Goal: Use online tool/utility

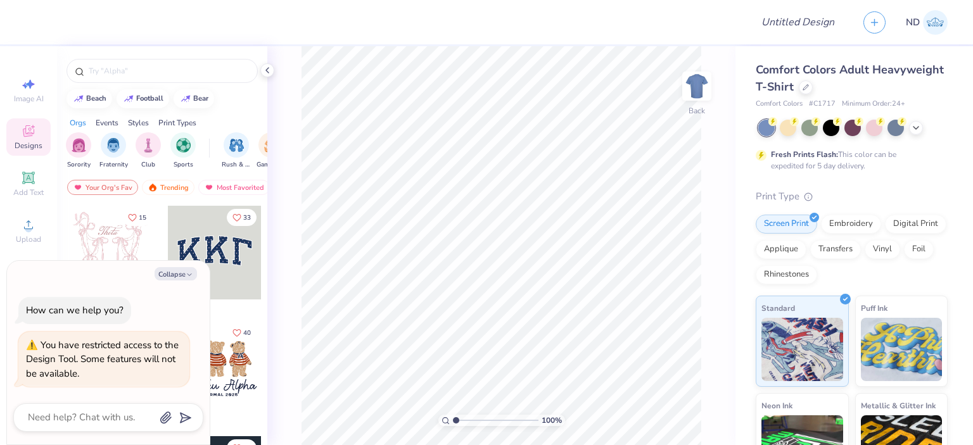
click at [179, 250] on div at bounding box center [215, 253] width 94 height 94
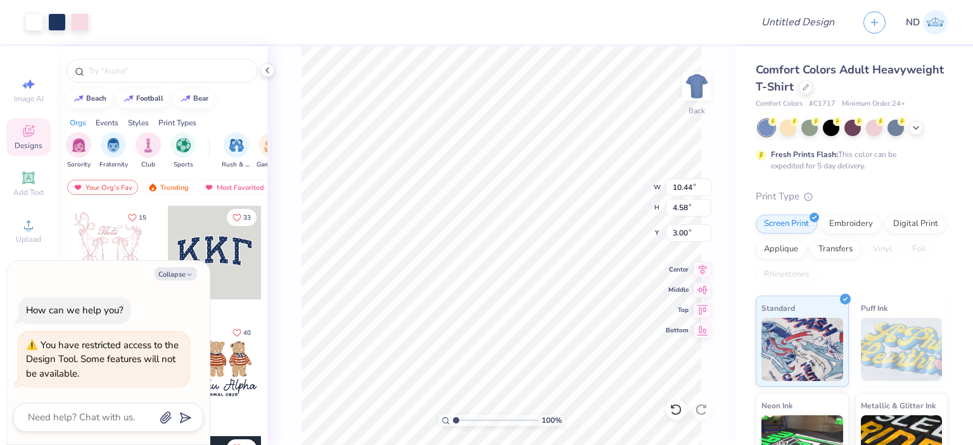
click at [32, 179] on icon at bounding box center [28, 178] width 10 height 10
type textarea "x"
type input "5.59"
type input "1.62"
type input "11.69"
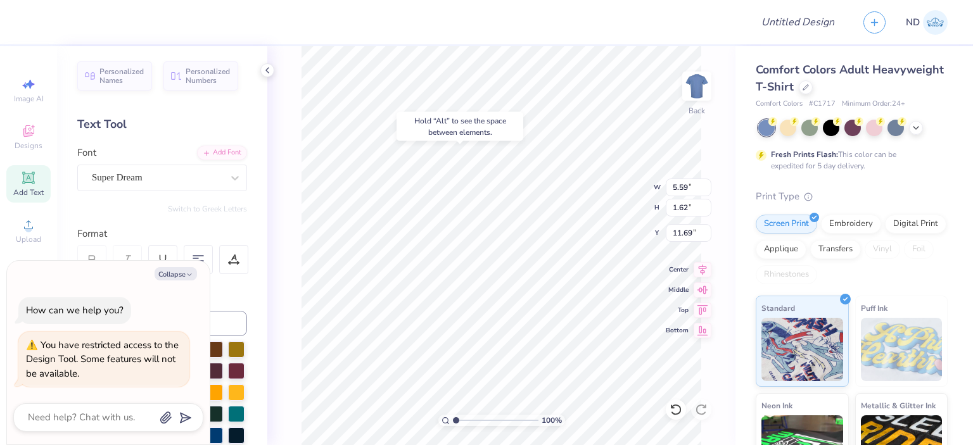
type textarea "x"
type input "4.48"
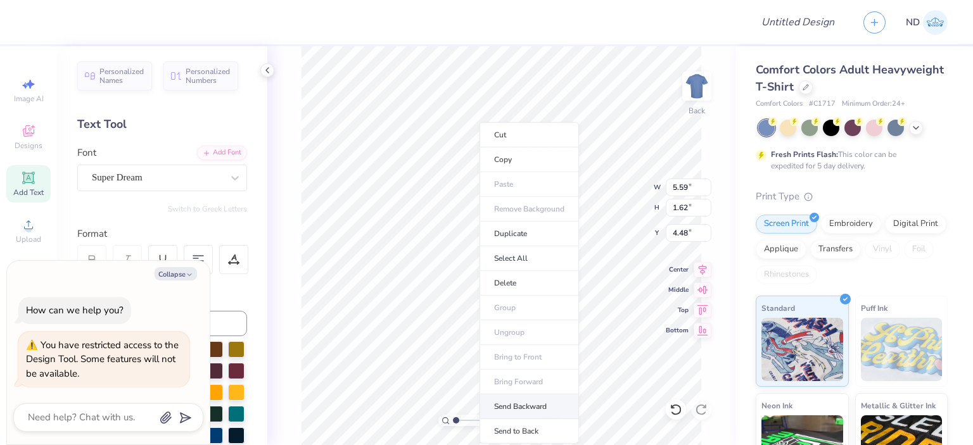
type textarea "x"
